Goal: Task Accomplishment & Management: Complete application form

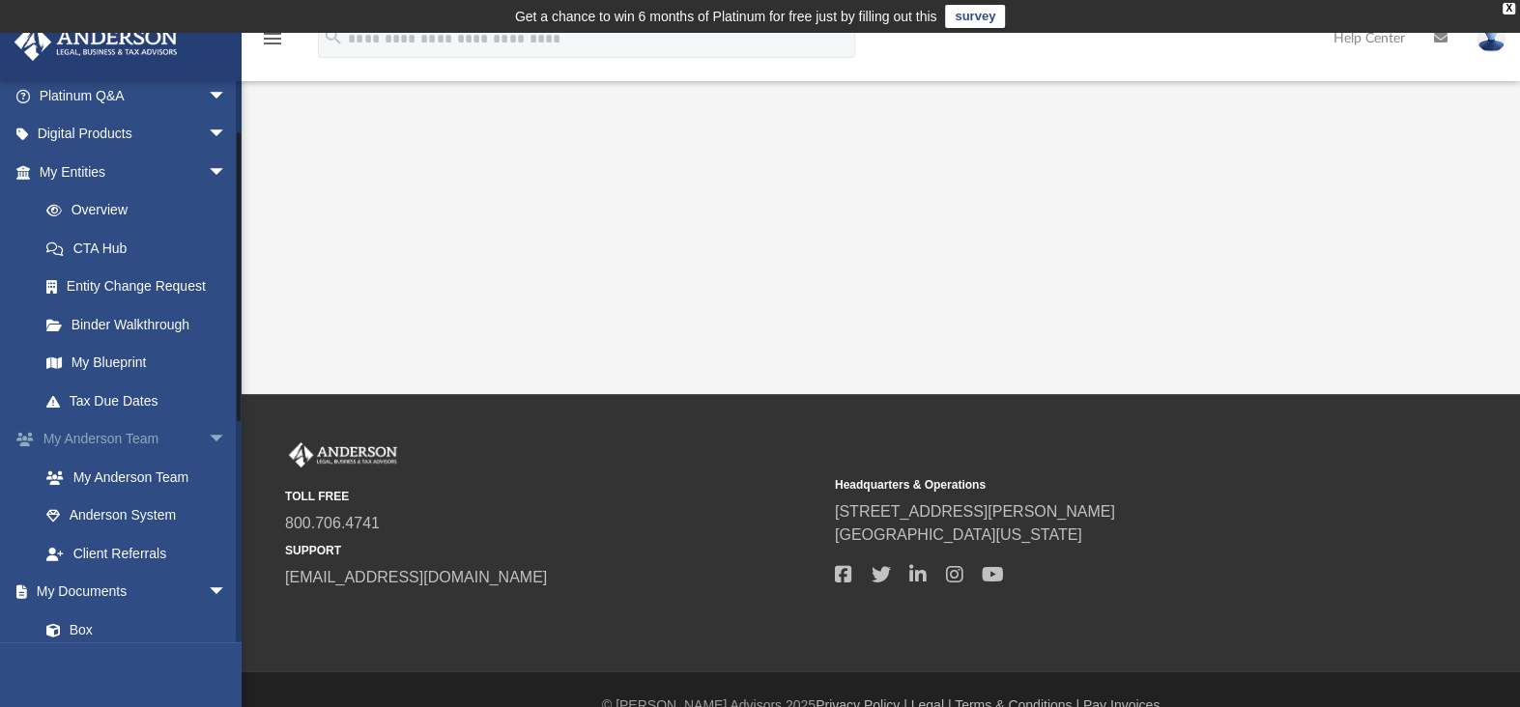
scroll to position [193, 0]
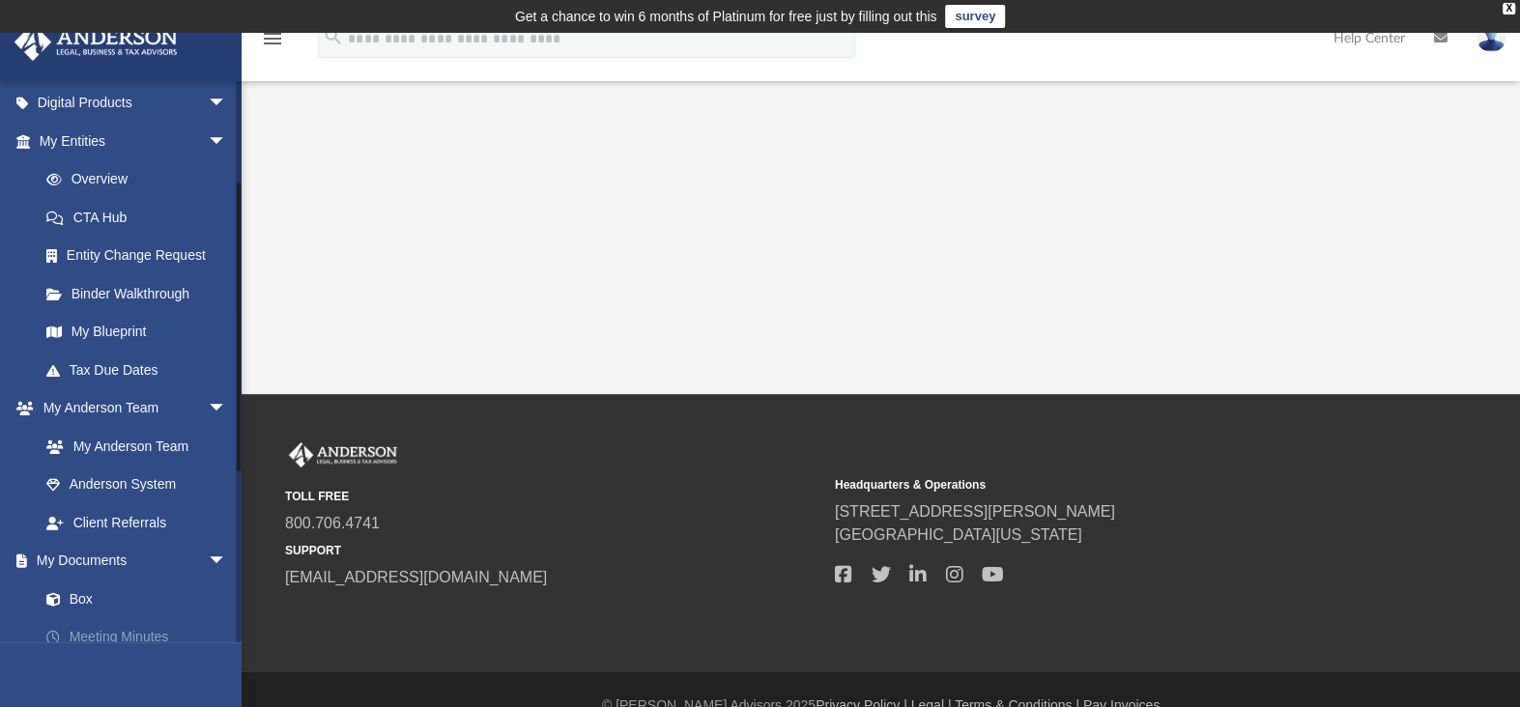
click at [128, 628] on link "Meeting Minutes" at bounding box center [141, 637] width 229 height 39
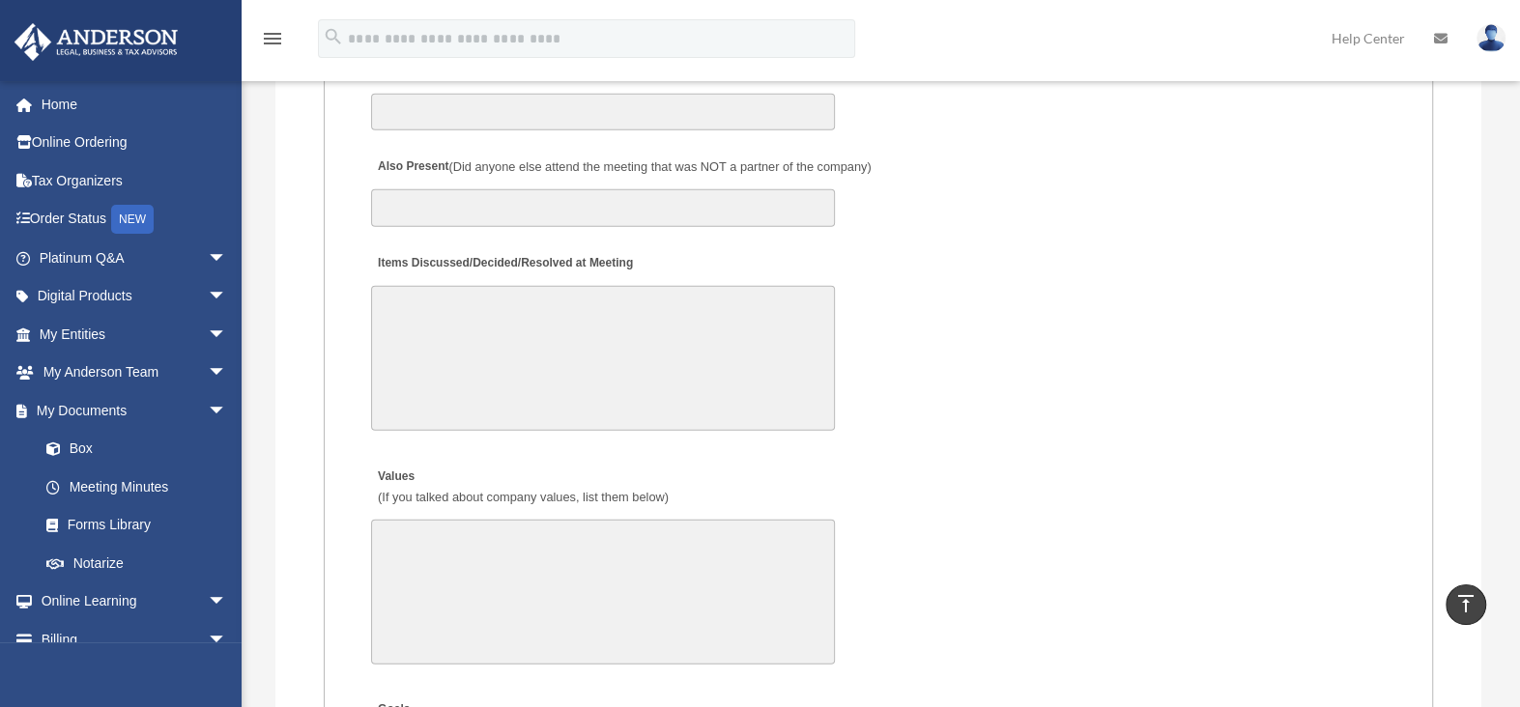
scroll to position [3575, 0]
click at [468, 305] on textarea "Items Discussed/Decided/Resolved at Meeting" at bounding box center [603, 356] width 464 height 145
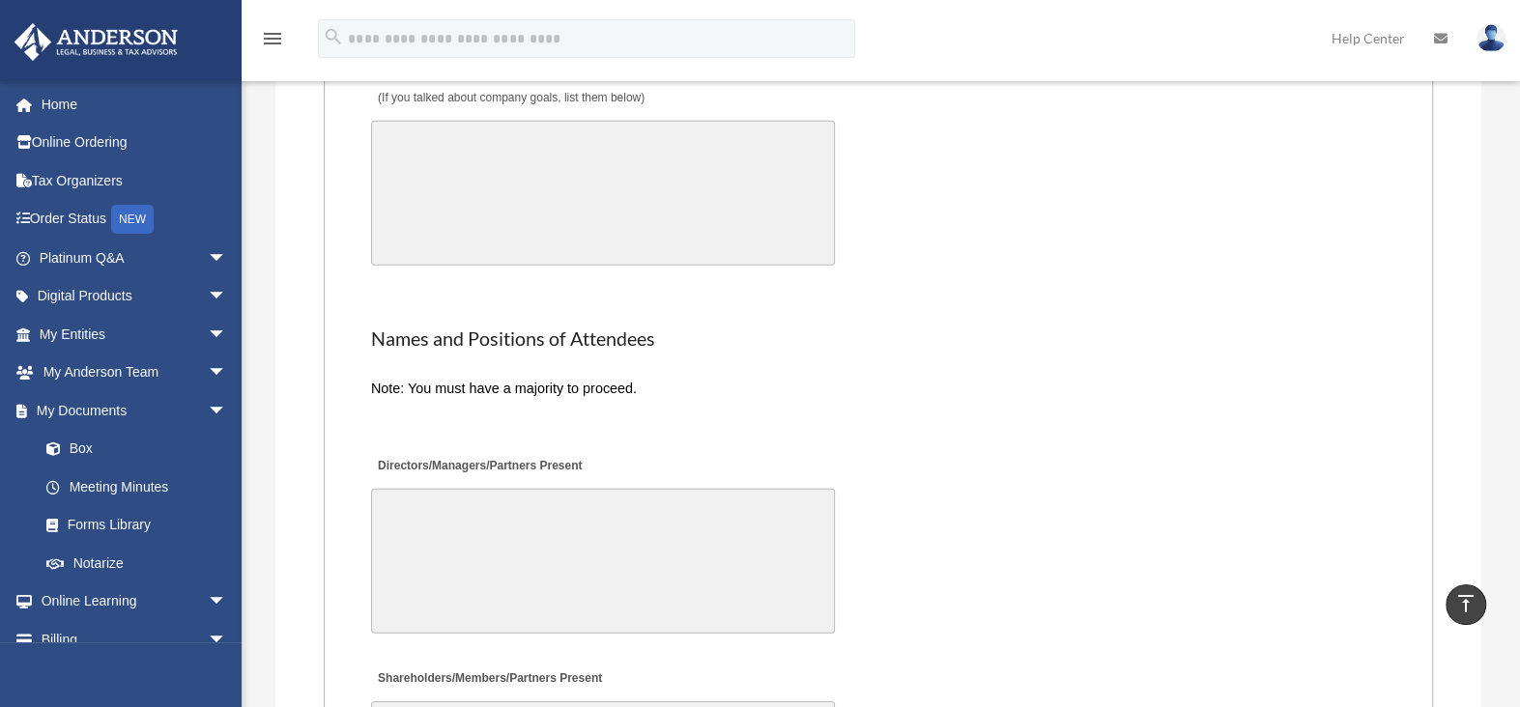
scroll to position [4251, 0]
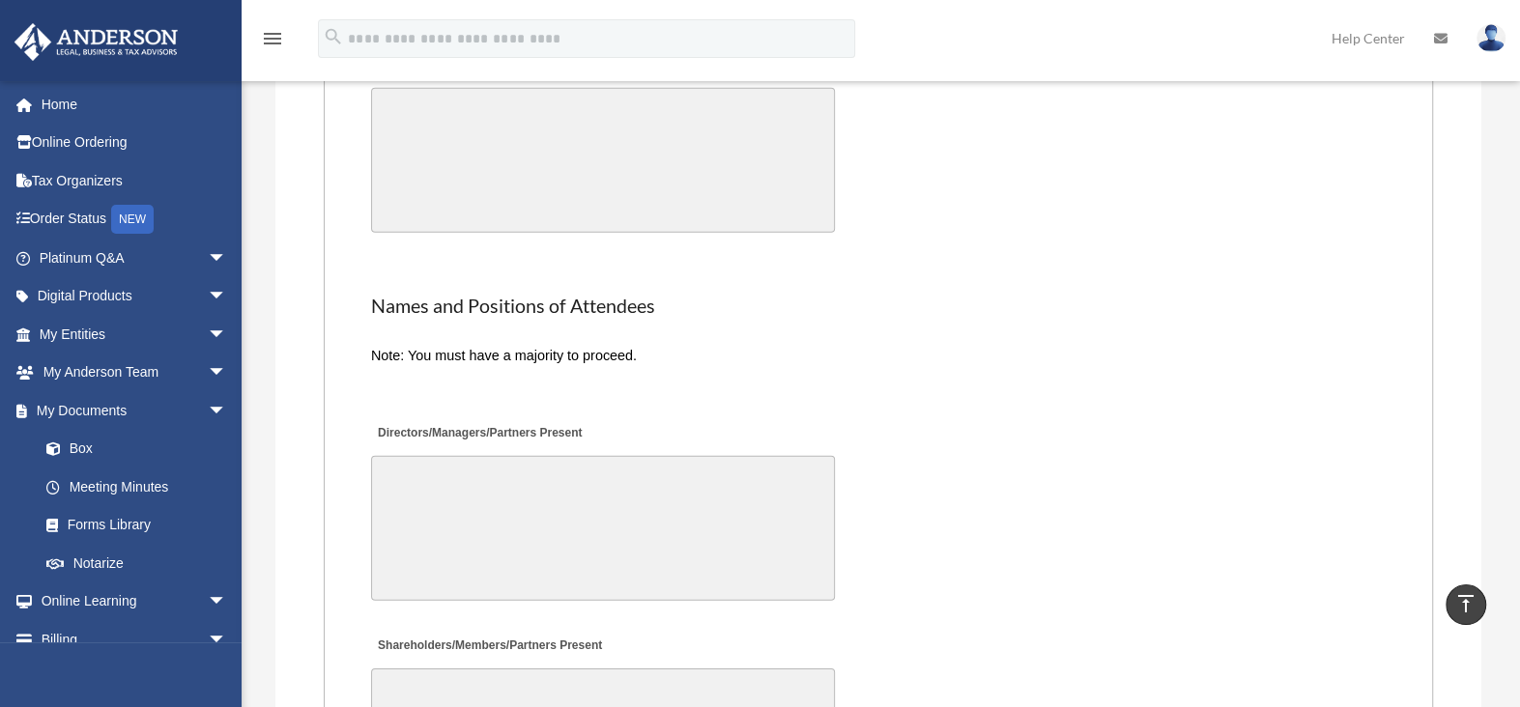
click at [419, 470] on textarea "Directors/Managers/Partners Present" at bounding box center [603, 528] width 464 height 145
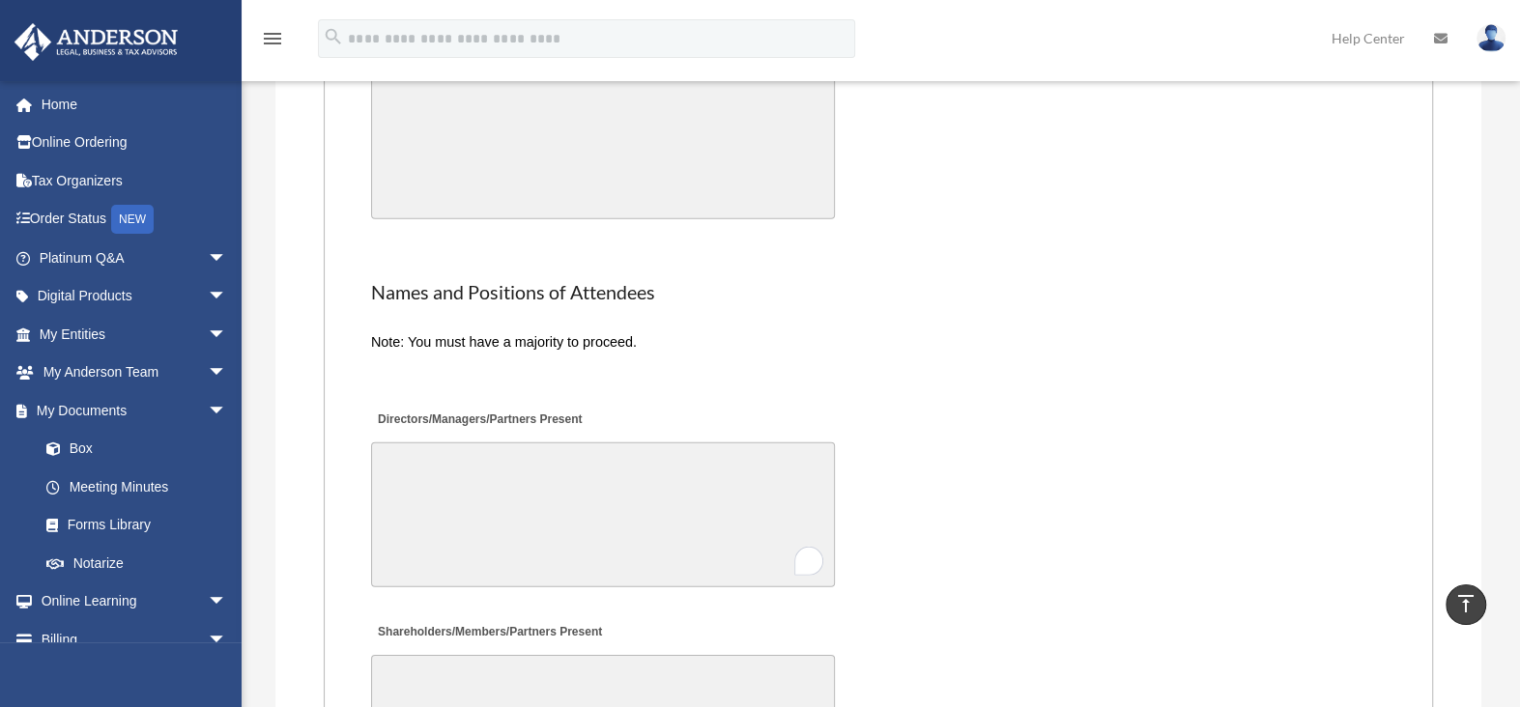
scroll to position [4237, 0]
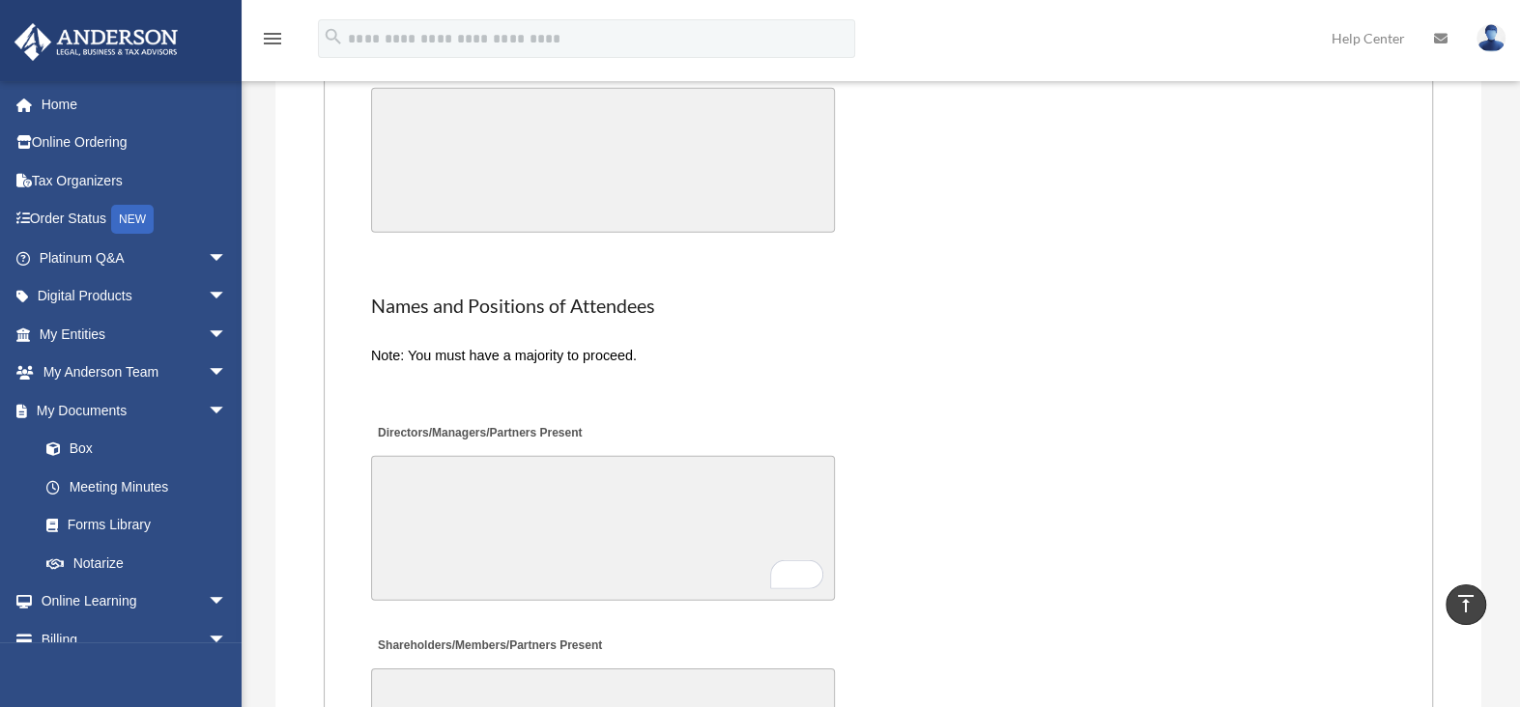
click at [430, 456] on textarea "Directors/Managers/Partners Present" at bounding box center [603, 528] width 464 height 145
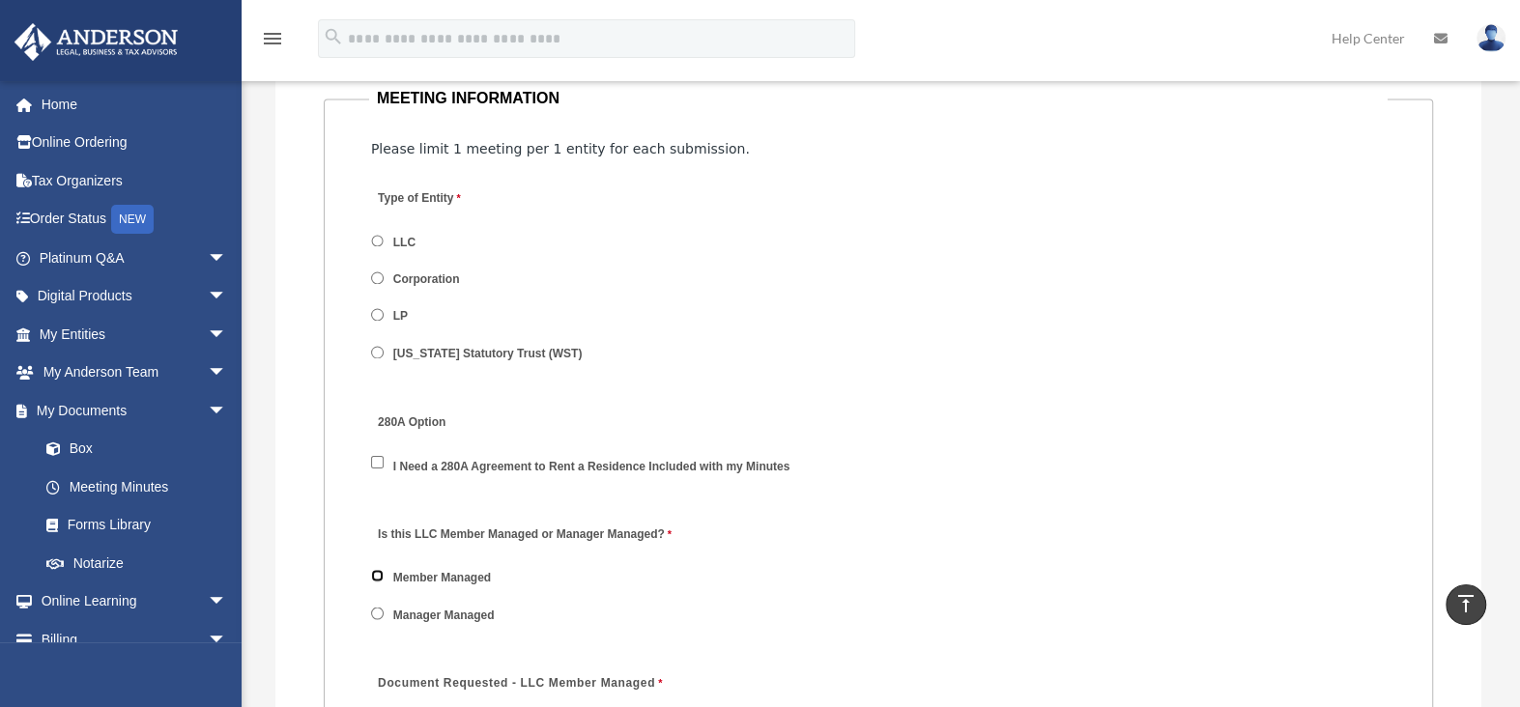
scroll to position [2788, 0]
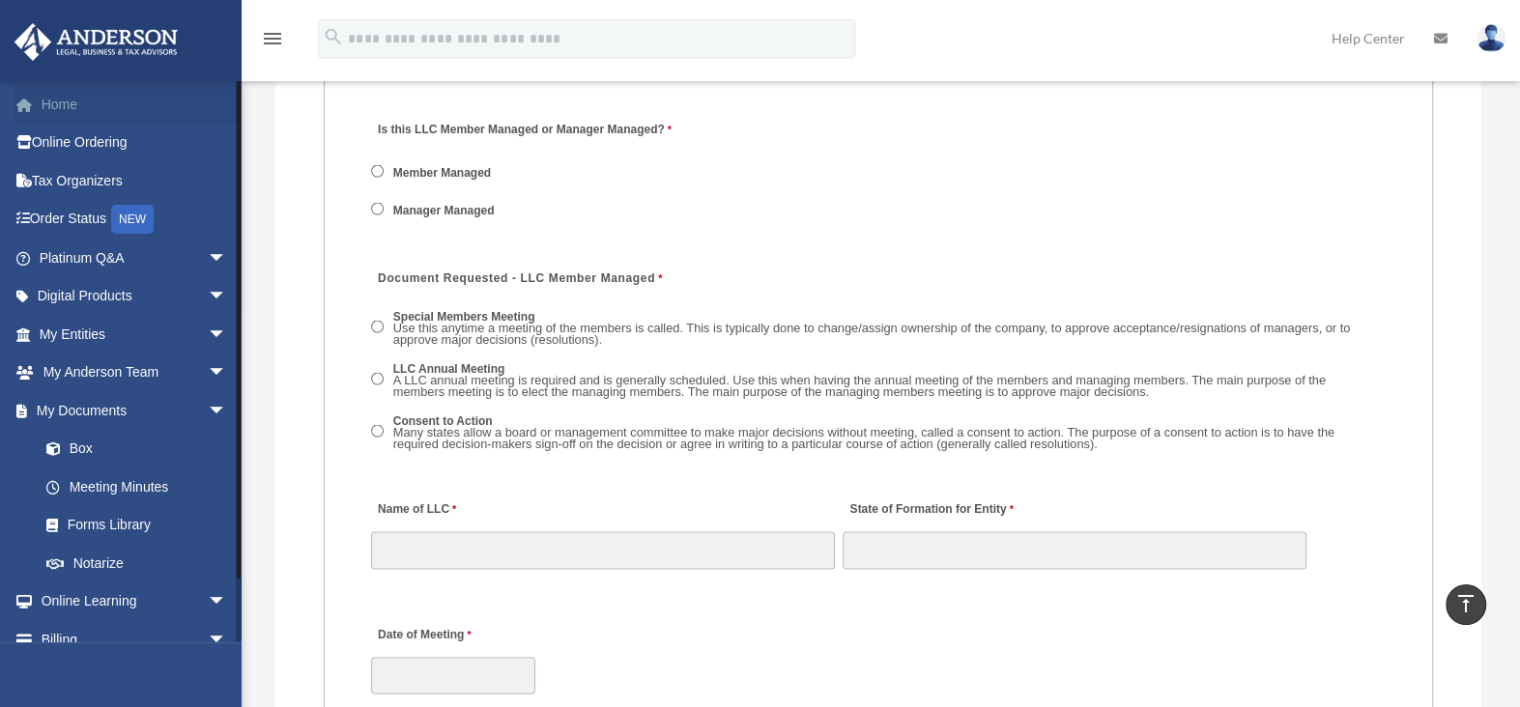
click at [62, 103] on link "Home" at bounding box center [135, 104] width 243 height 39
